Goal: Information Seeking & Learning: Learn about a topic

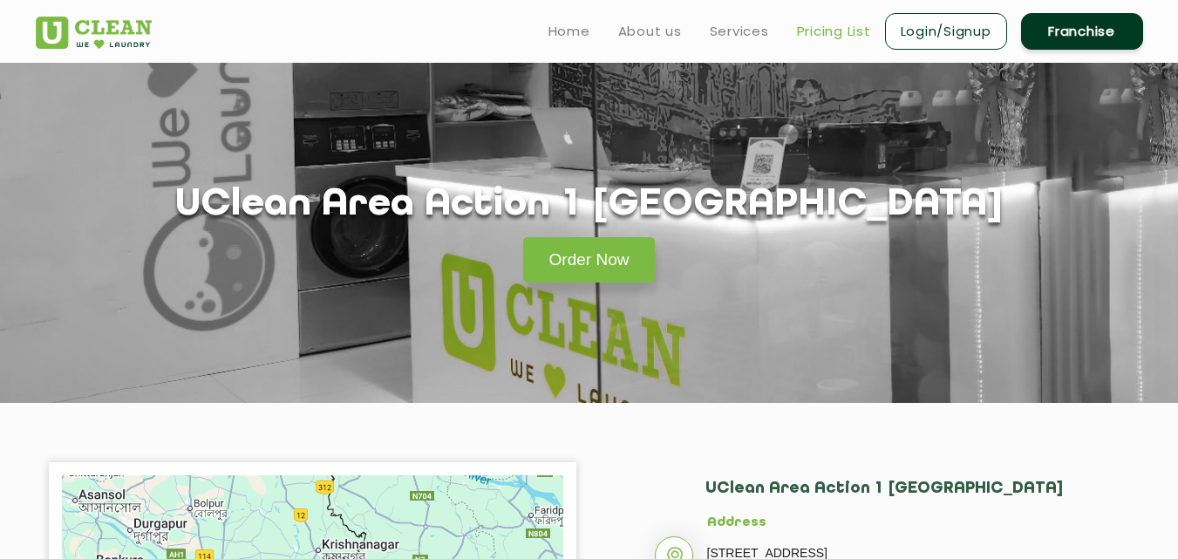
click at [821, 35] on link "Pricing List" at bounding box center [834, 31] width 74 height 21
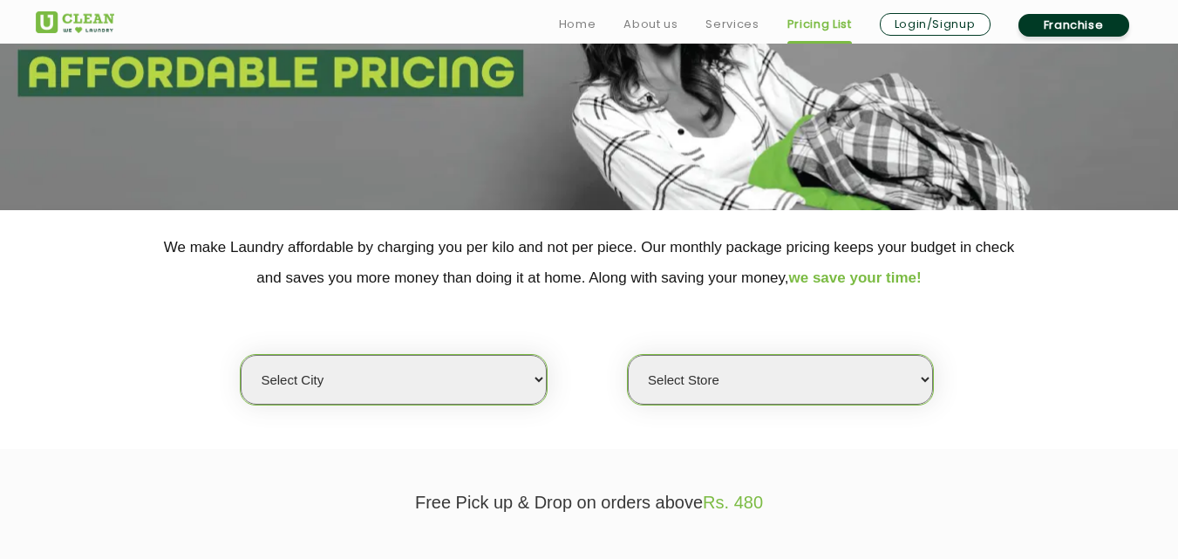
scroll to position [262, 0]
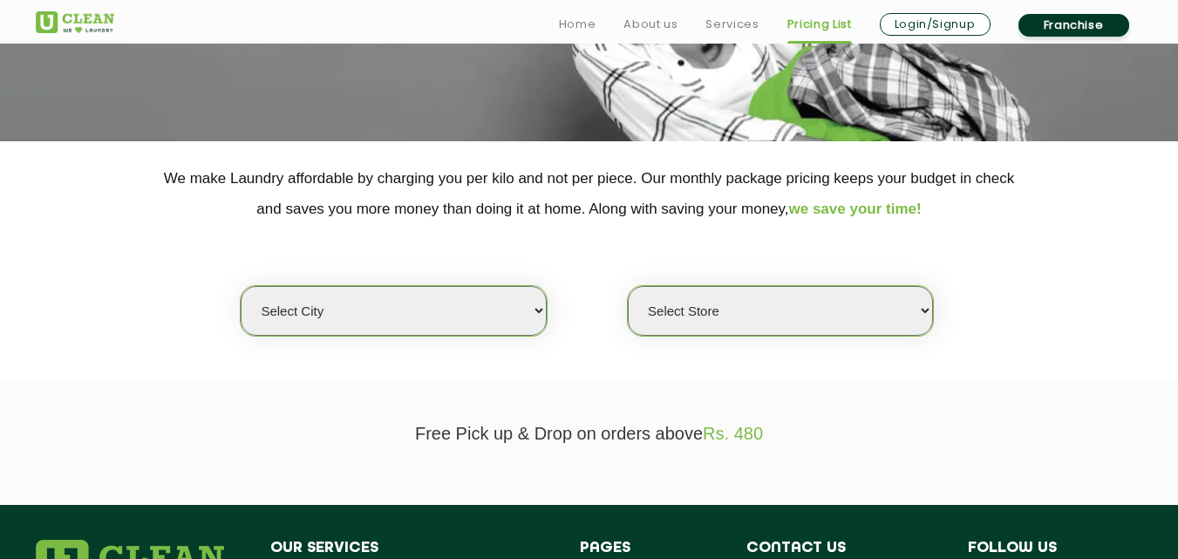
click at [527, 303] on select "Select city [GEOGRAPHIC_DATA] [GEOGRAPHIC_DATA] [GEOGRAPHIC_DATA] [GEOGRAPHIC_D…" at bounding box center [393, 311] width 305 height 50
select select "8"
click at [241, 286] on select "Select city [GEOGRAPHIC_DATA] [GEOGRAPHIC_DATA] [GEOGRAPHIC_DATA] [GEOGRAPHIC_D…" at bounding box center [393, 311] width 305 height 50
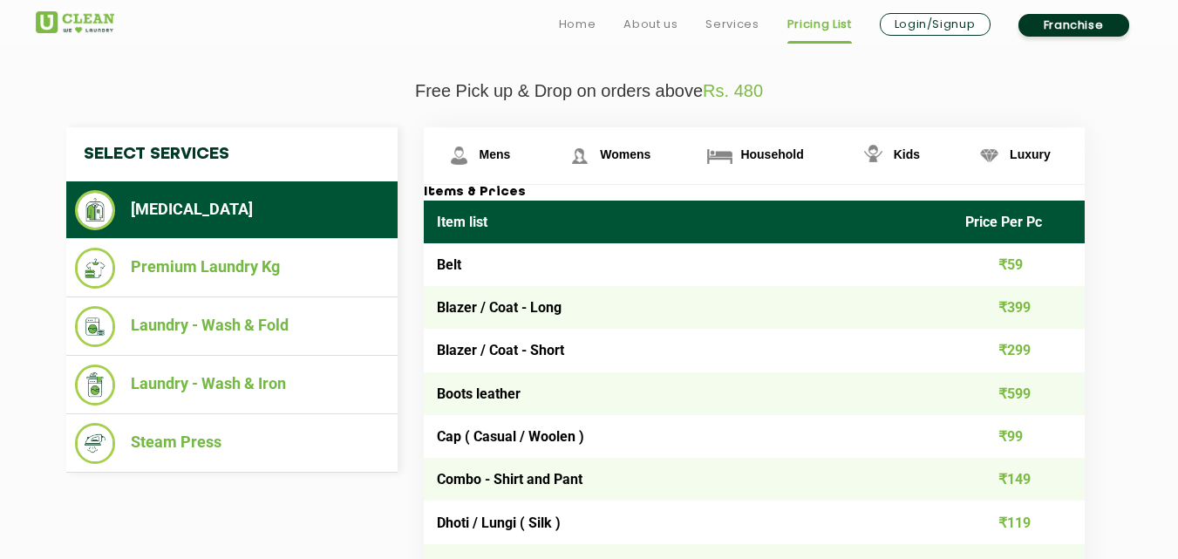
scroll to position [610, 0]
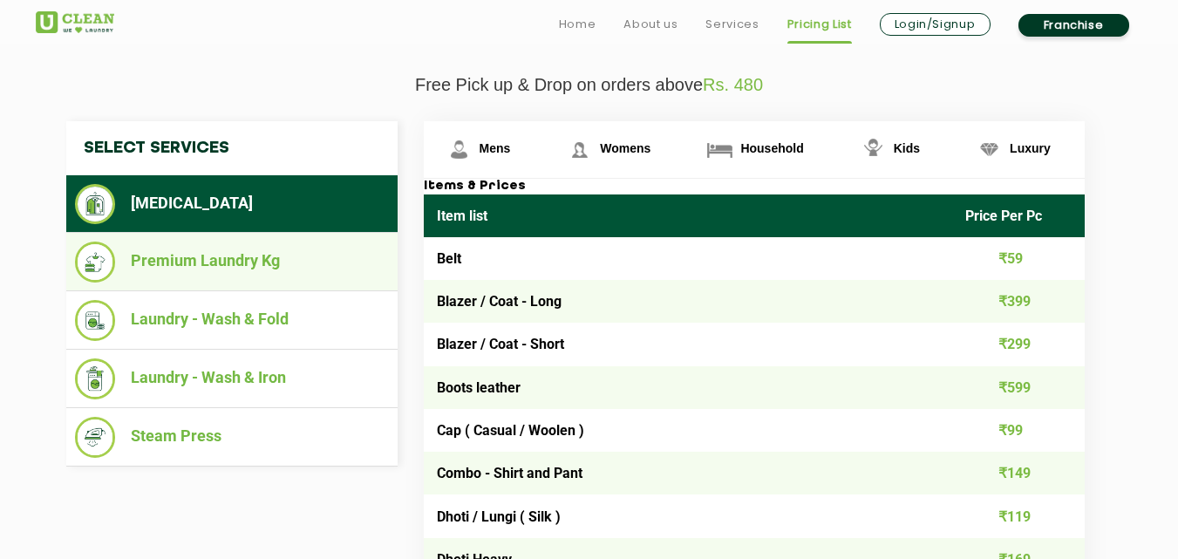
click at [174, 263] on li "Premium Laundry Kg" at bounding box center [232, 262] width 314 height 41
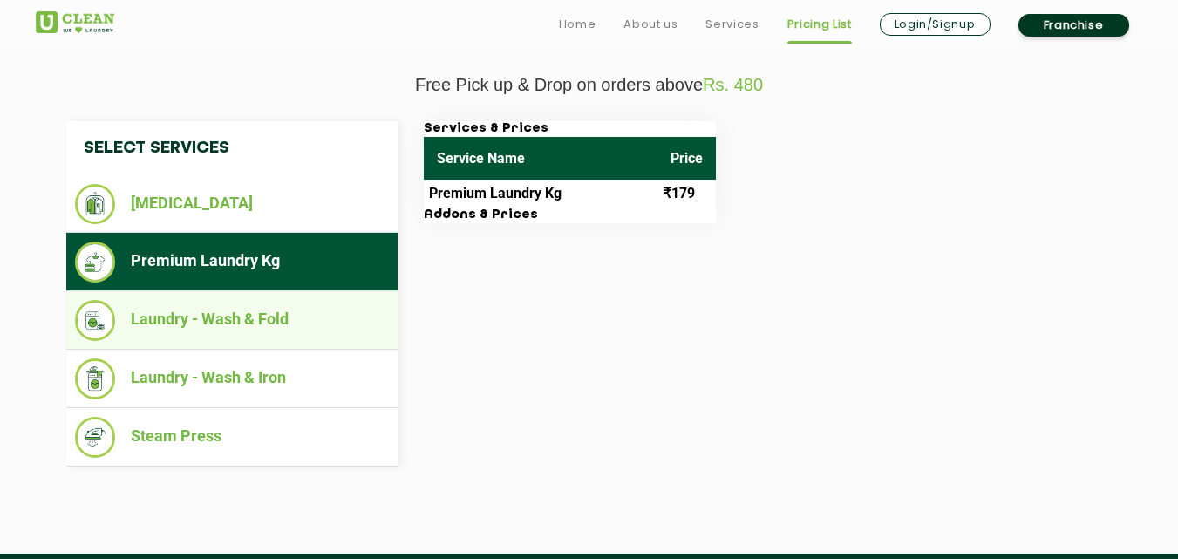
click at [192, 319] on li "Laundry - Wash & Fold" at bounding box center [232, 320] width 314 height 41
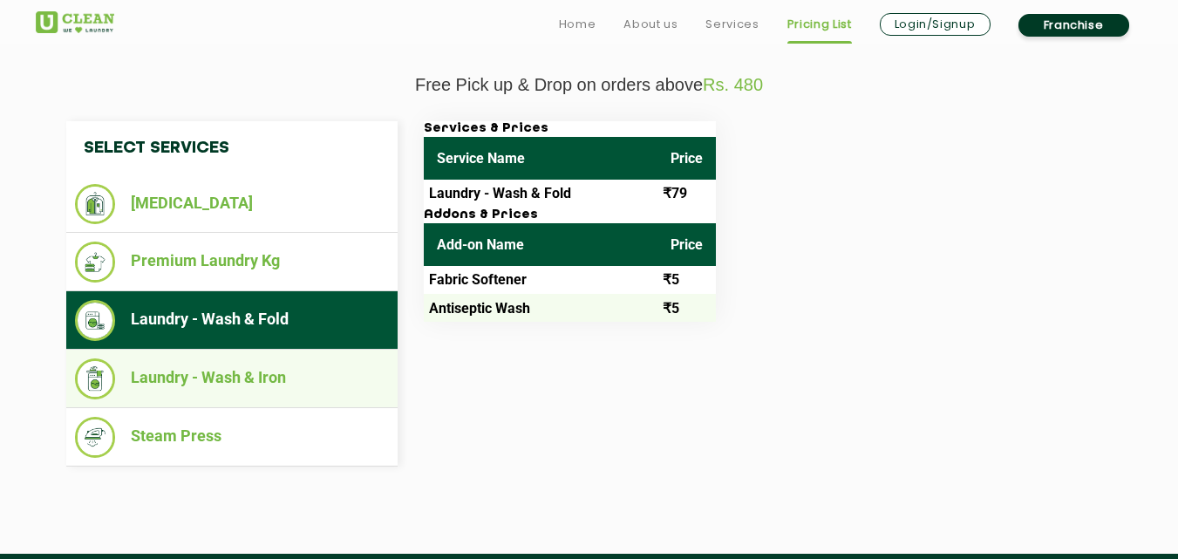
click at [192, 382] on li "Laundry - Wash & Iron" at bounding box center [232, 378] width 314 height 41
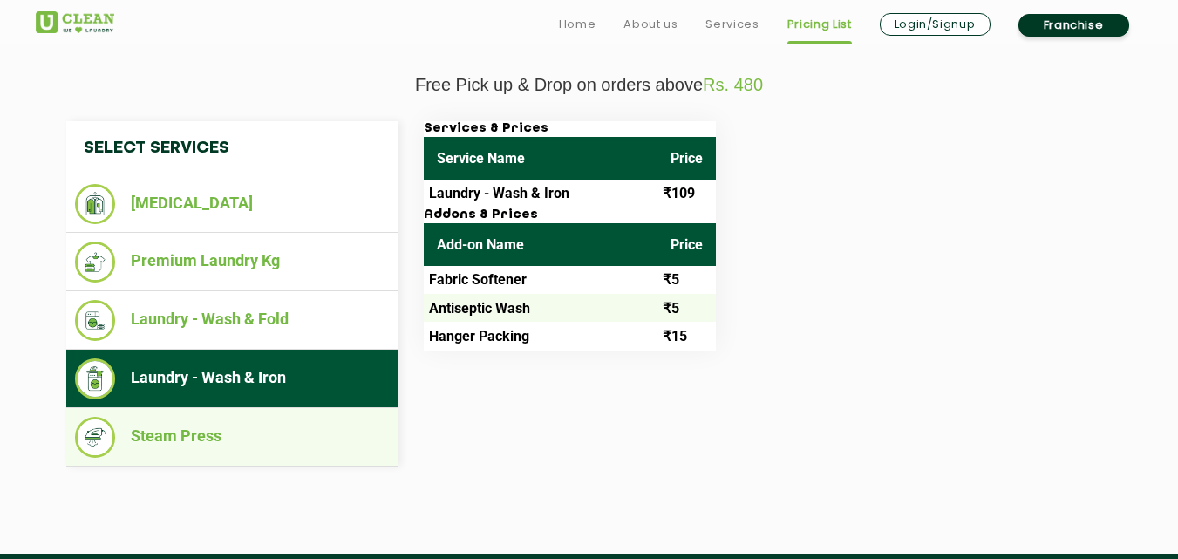
click at [177, 441] on li "Steam Press" at bounding box center [232, 437] width 314 height 41
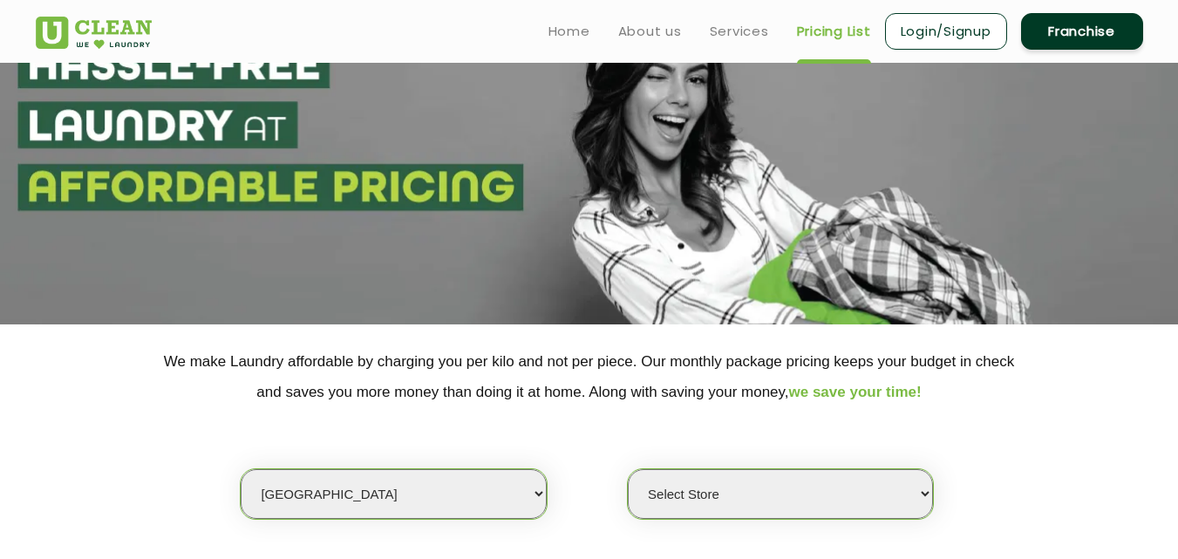
scroll to position [0, 0]
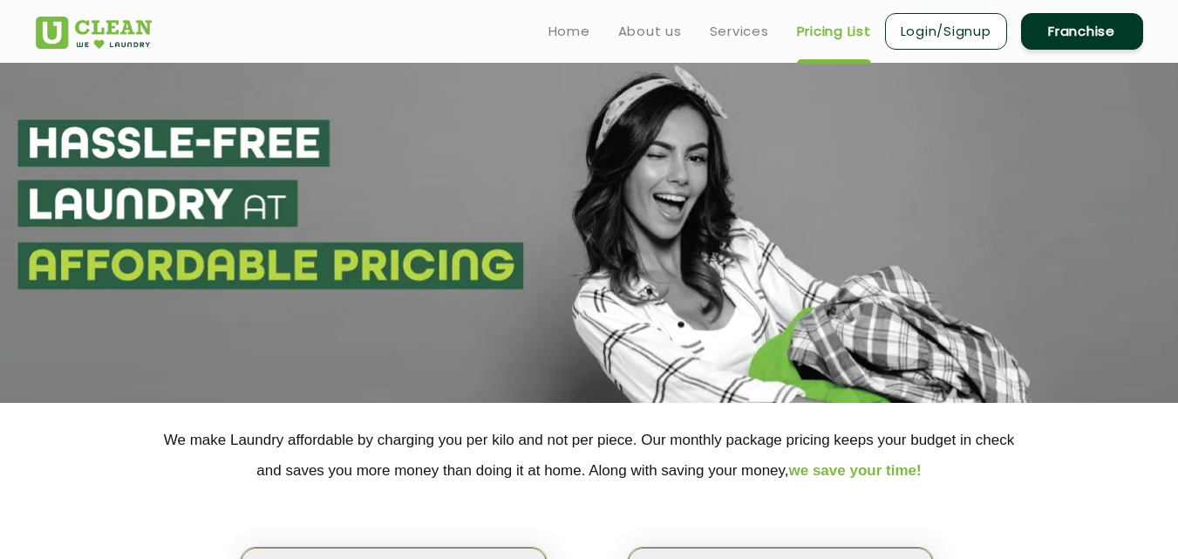
click at [1078, 26] on link "Franchise" at bounding box center [1082, 31] width 122 height 37
